Goal: Find specific page/section: Find specific page/section

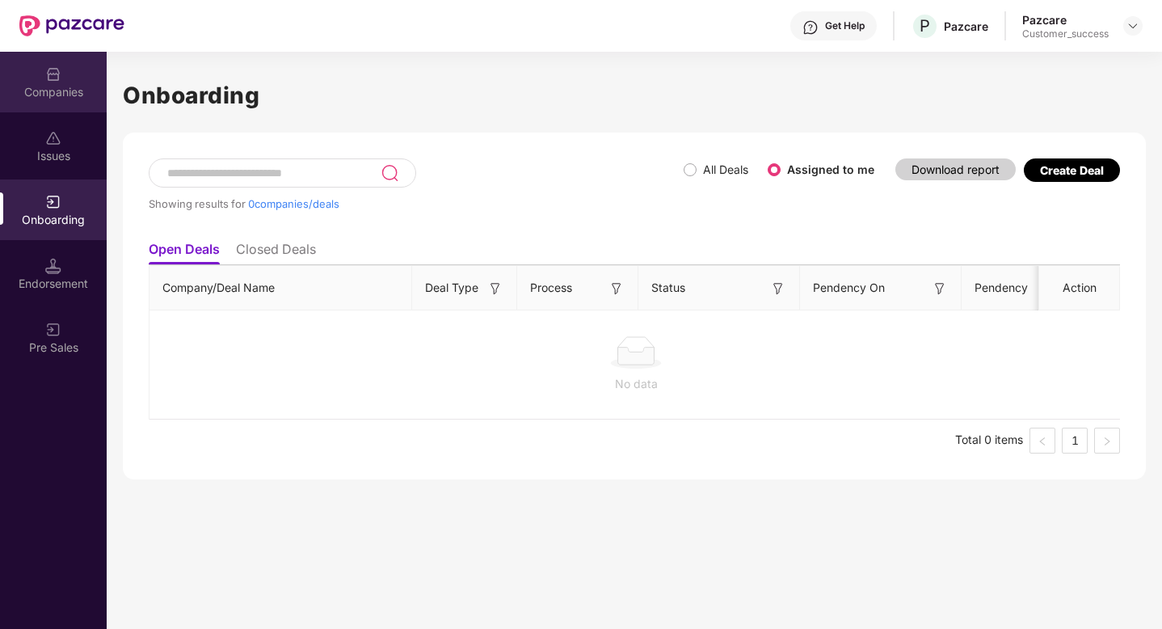
click at [48, 74] on img at bounding box center [53, 74] width 16 height 16
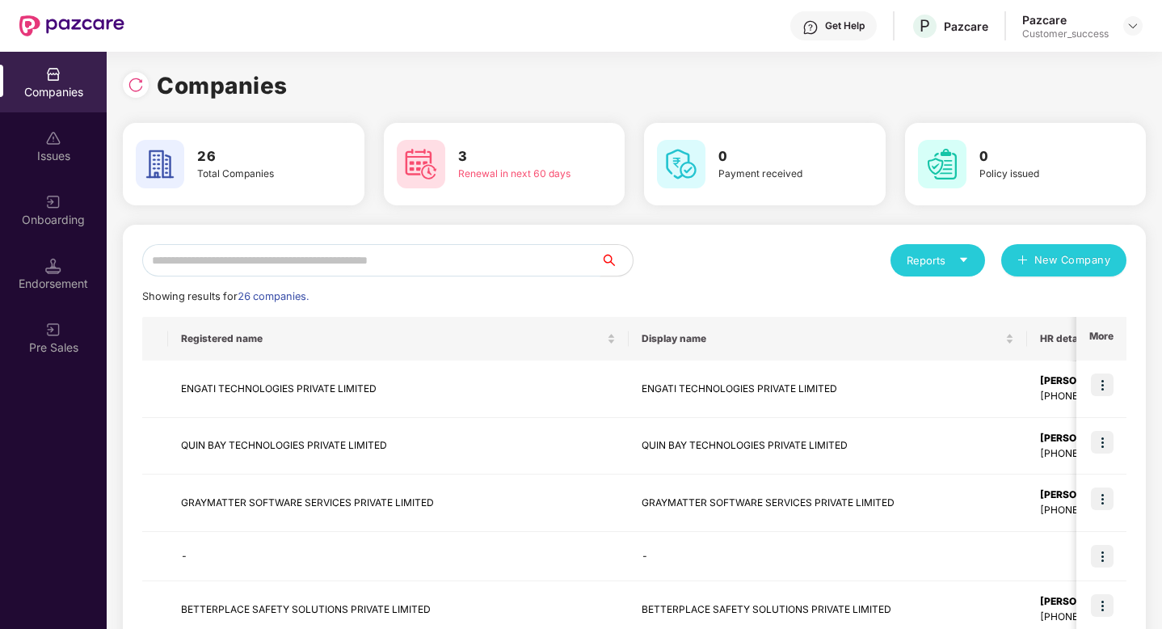
click at [375, 249] on input "text" at bounding box center [371, 260] width 458 height 32
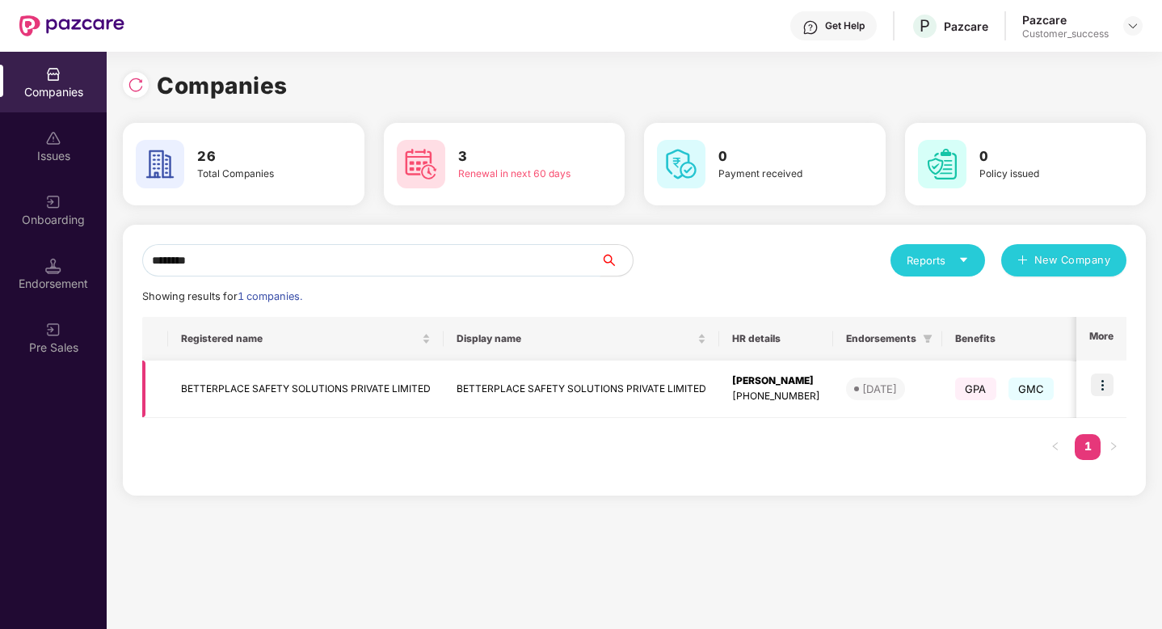
type input "********"
click at [1104, 385] on img at bounding box center [1102, 384] width 23 height 23
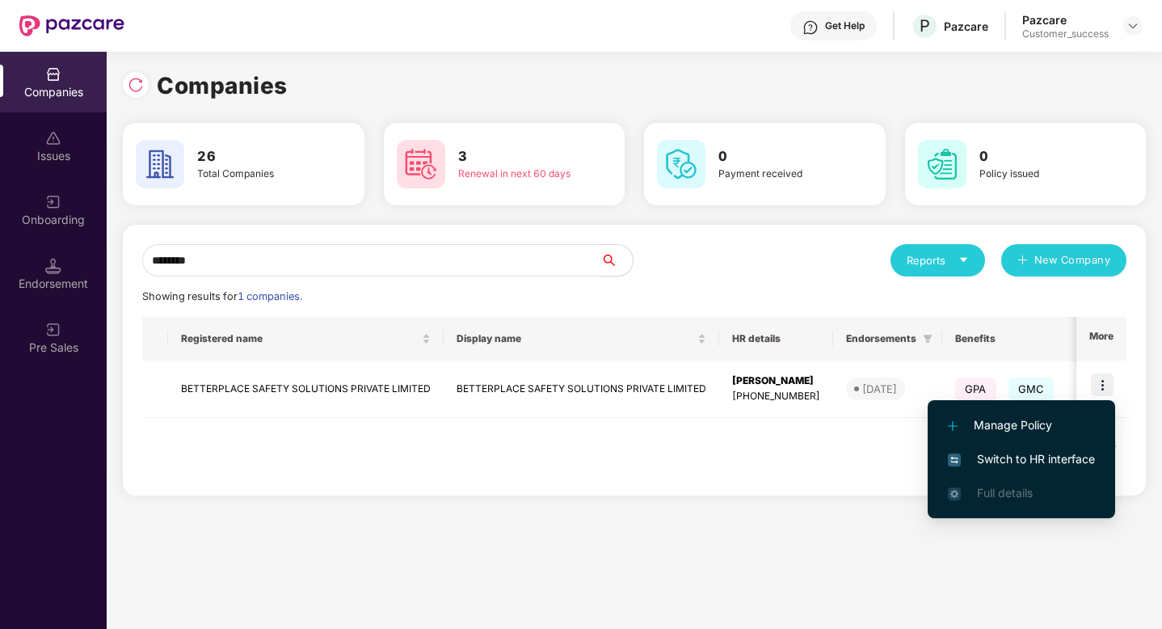
click at [1028, 460] on span "Switch to HR interface" at bounding box center [1021, 459] width 147 height 18
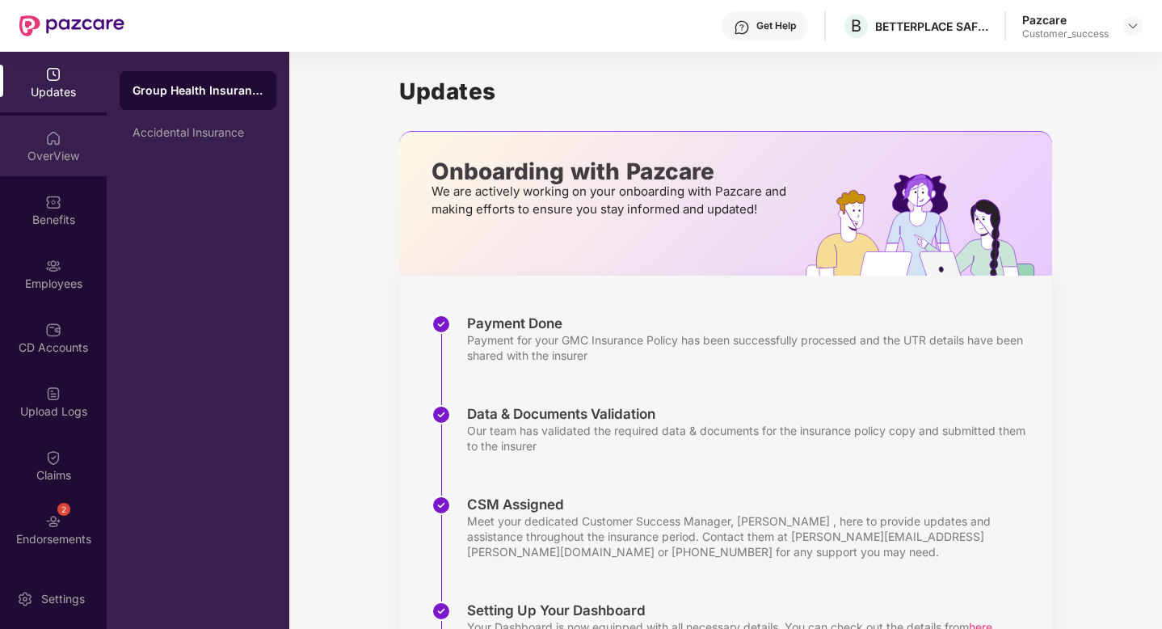
click at [49, 148] on div "OverView" at bounding box center [53, 156] width 107 height 16
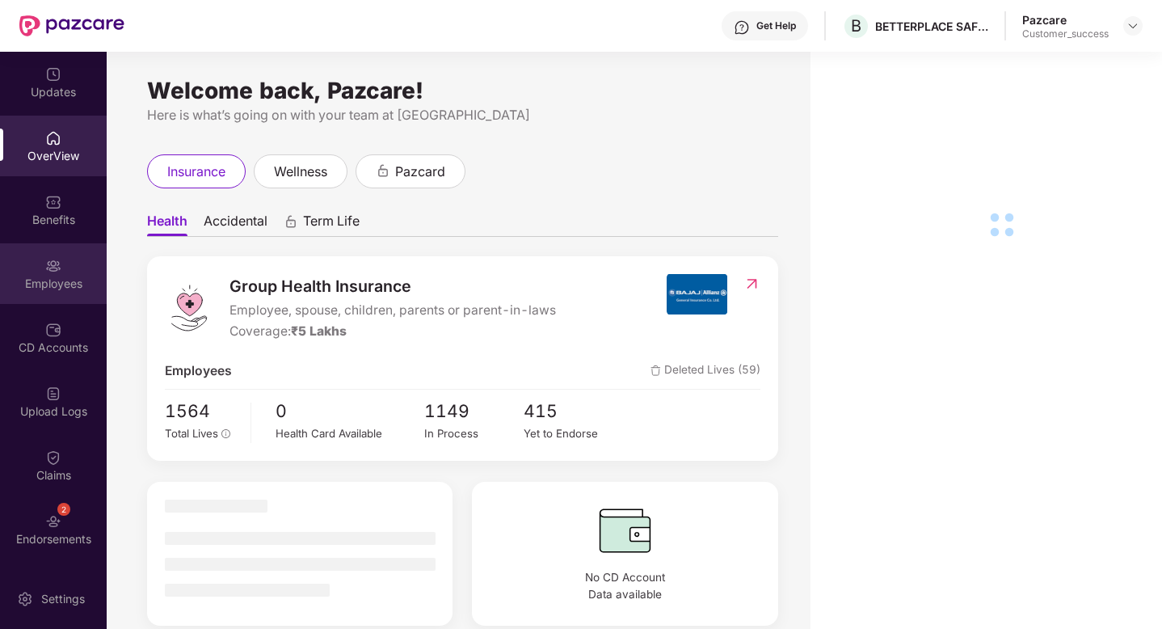
click at [44, 273] on div "Employees" at bounding box center [53, 273] width 107 height 61
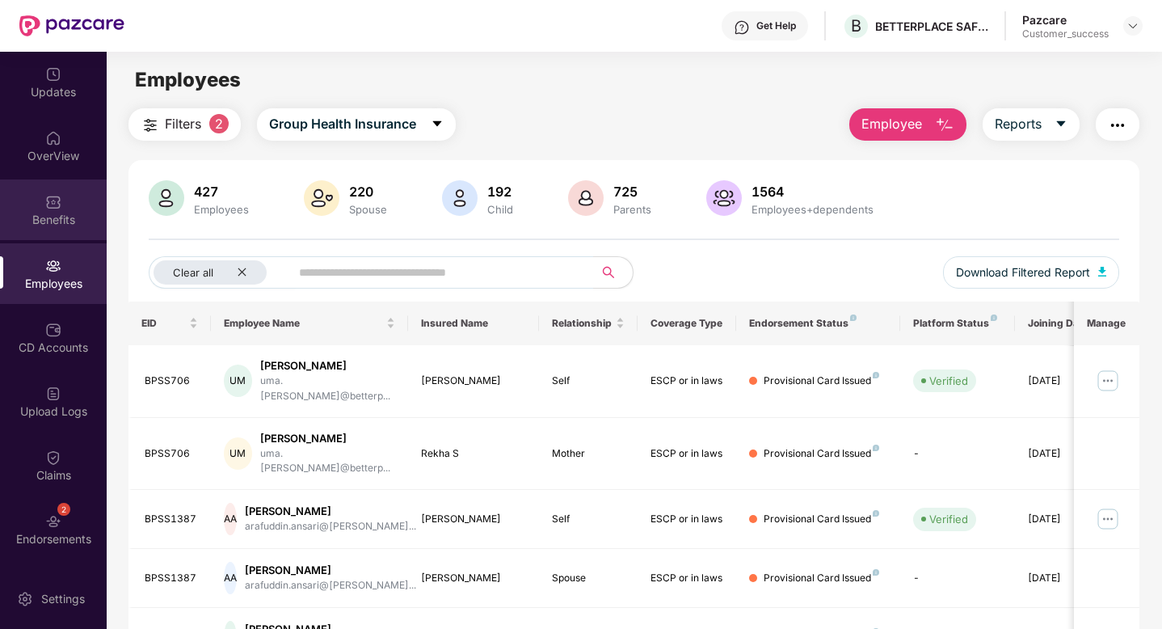
click at [40, 190] on div "Benefits" at bounding box center [53, 209] width 107 height 61
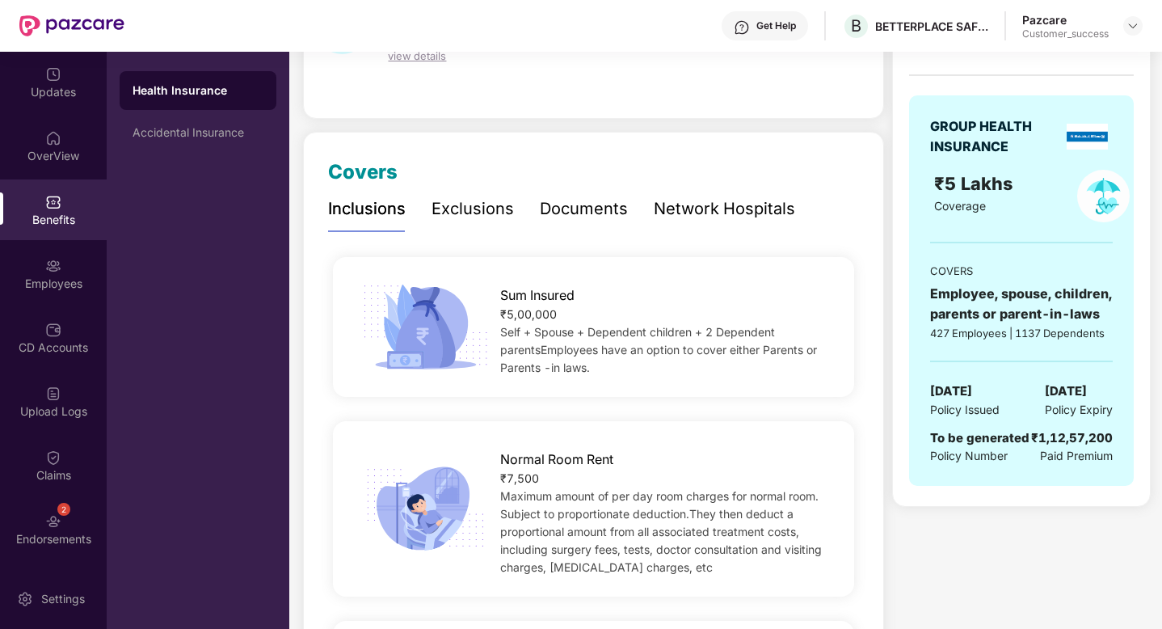
scroll to position [137, 0]
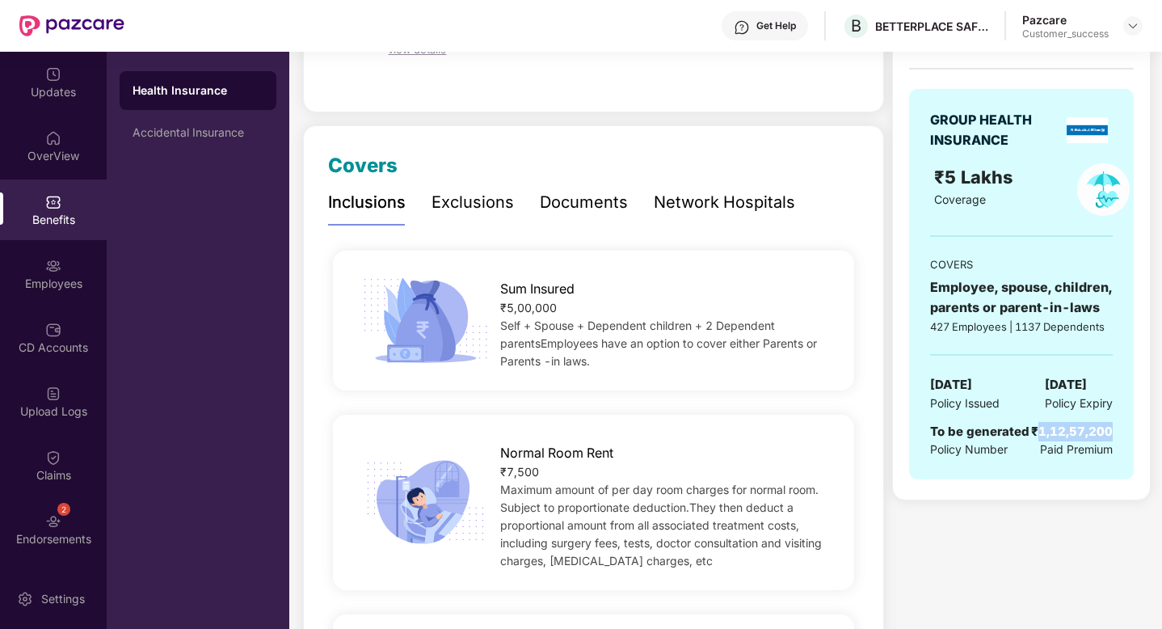
drag, startPoint x: 1116, startPoint y: 428, endPoint x: 1040, endPoint y: 431, distance: 76.0
click at [1040, 431] on div "GROUP HEALTH INSURANCE ₹5 Lakhs Coverage COVERS Employee, spouse, children, par…" at bounding box center [1021, 284] width 225 height 391
copy div "1,12,57,200"
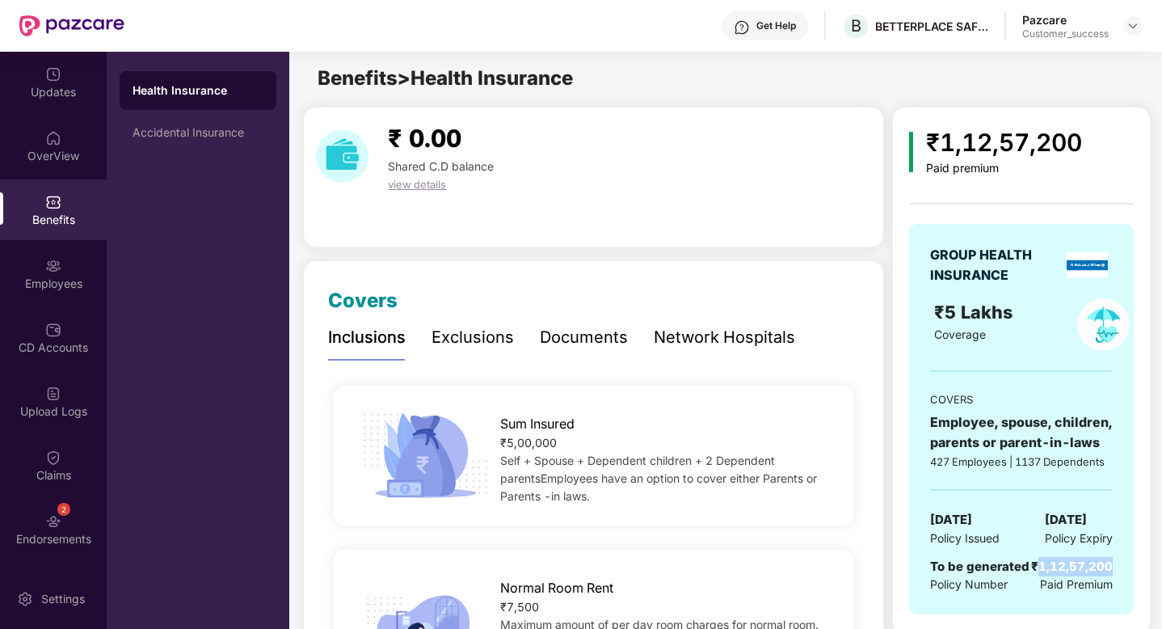
scroll to position [0, 0]
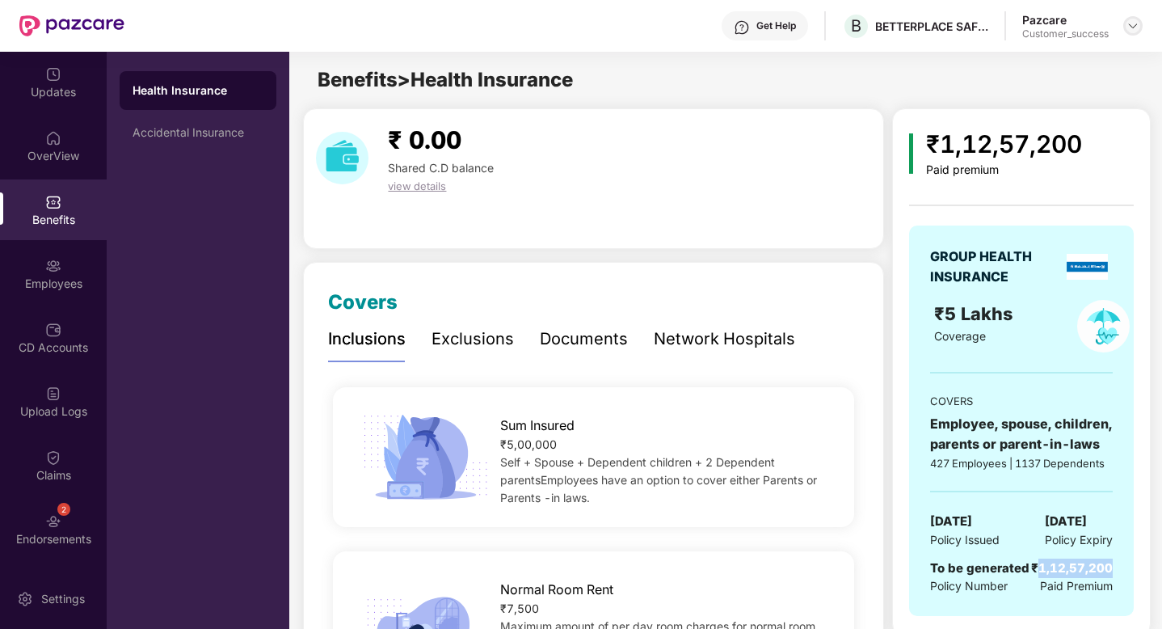
click at [1134, 27] on img at bounding box center [1132, 25] width 13 height 13
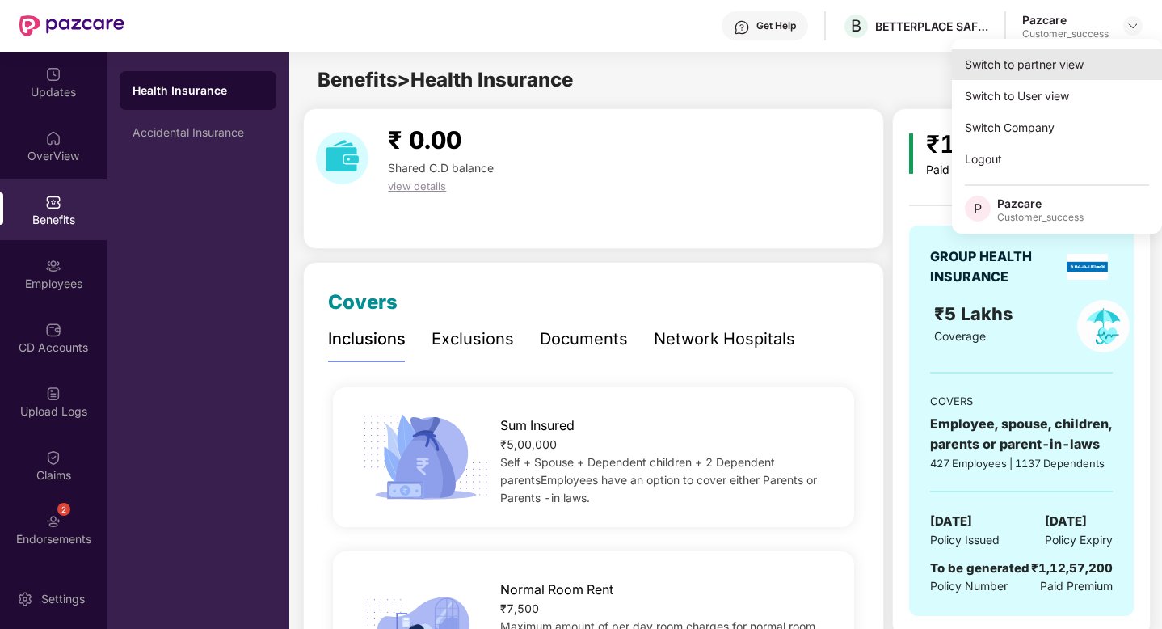
click at [1093, 64] on div "Switch to partner view" at bounding box center [1057, 64] width 210 height 32
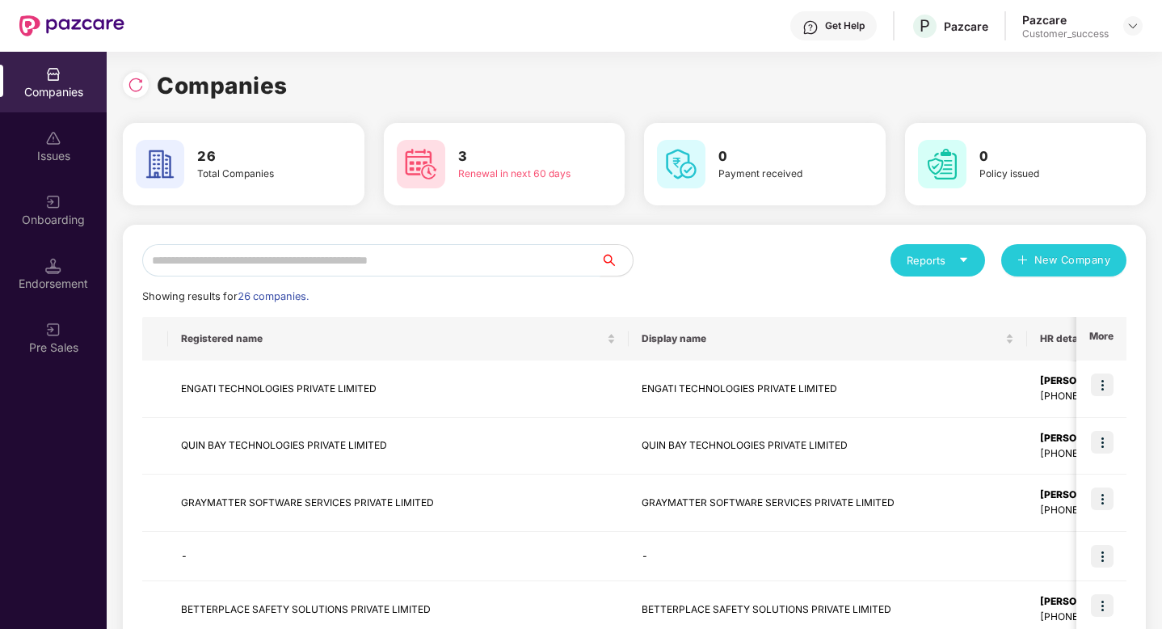
click at [338, 264] on input "text" at bounding box center [371, 260] width 458 height 32
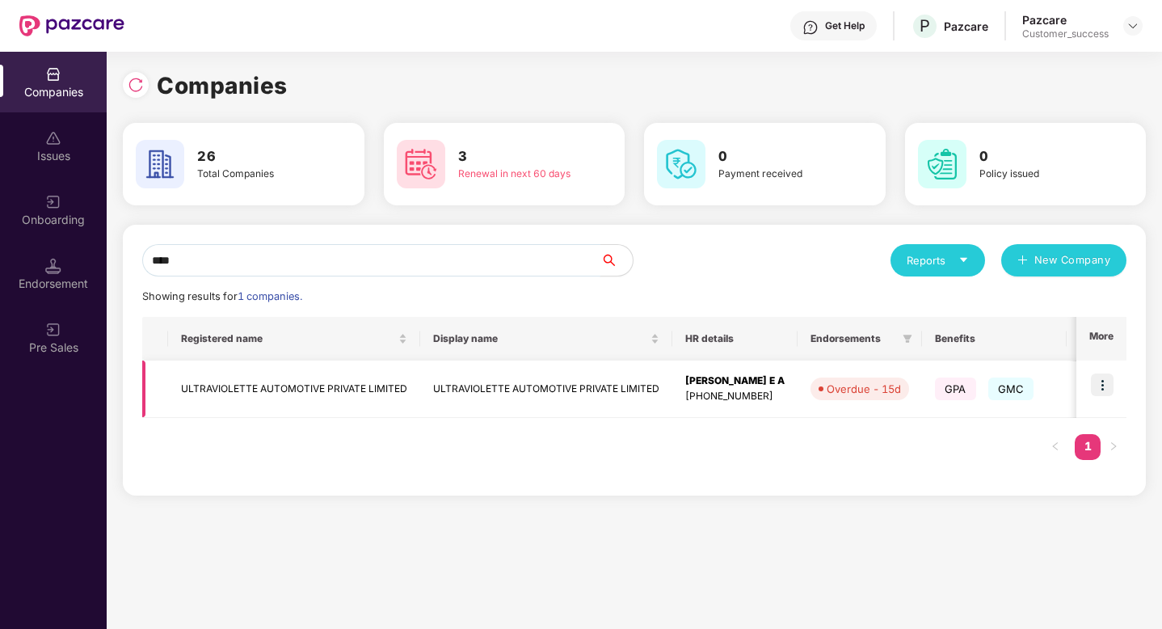
type input "****"
click at [1103, 387] on img at bounding box center [1102, 384] width 23 height 23
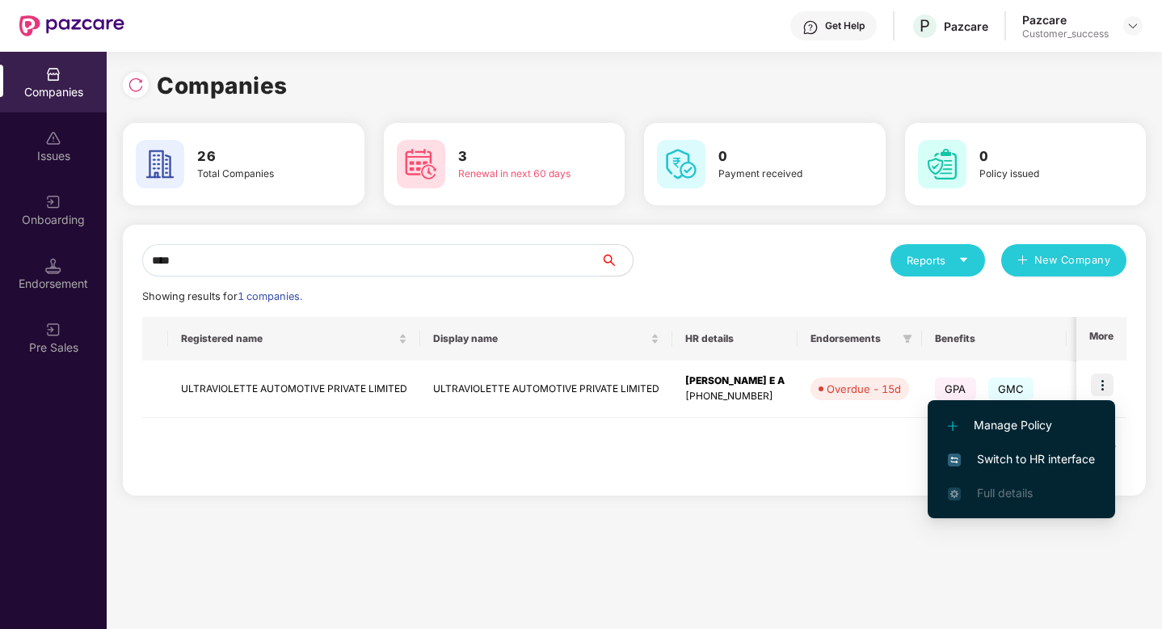
click at [1075, 458] on span "Switch to HR interface" at bounding box center [1021, 459] width 147 height 18
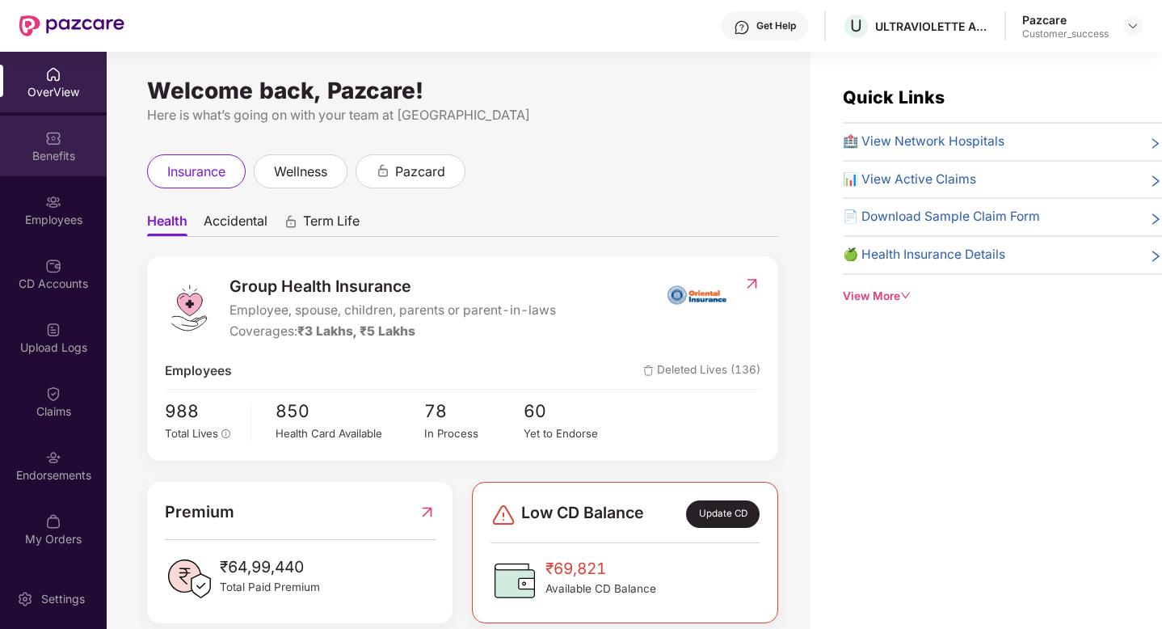
click at [50, 132] on img at bounding box center [53, 138] width 16 height 16
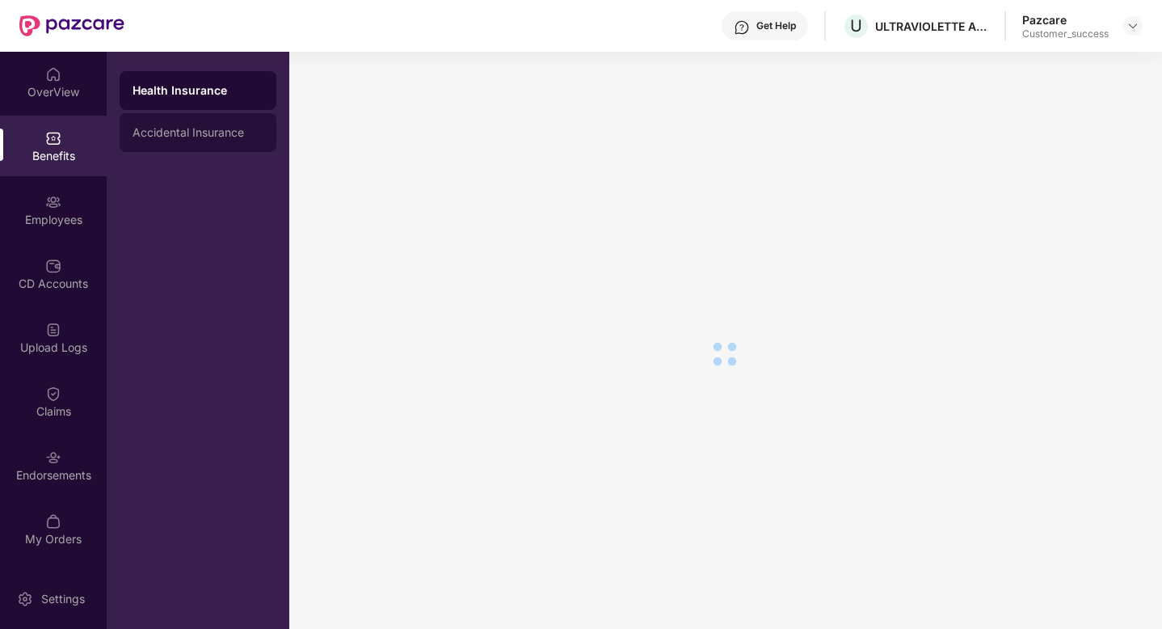
click at [171, 141] on div "Accidental Insurance" at bounding box center [198, 132] width 157 height 39
click at [166, 94] on div "Health Insurance" at bounding box center [197, 90] width 131 height 13
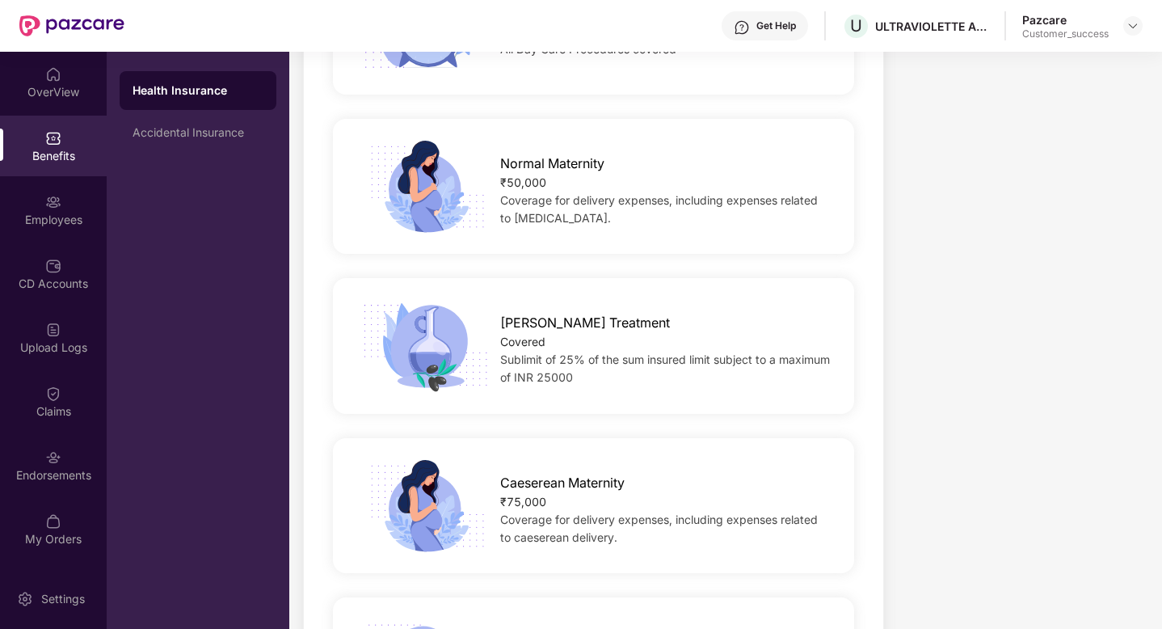
scroll to position [1651, 0]
